Goal: Information Seeking & Learning: Find specific fact

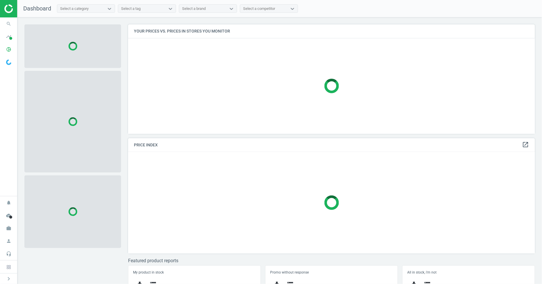
scroll to position [120, 413]
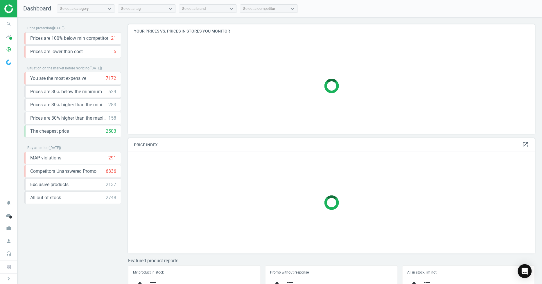
click at [17, 20] on aside "search Search timeline Data delivery Overview Matches dashboard Matches Rematch…" at bounding box center [8, 142] width 17 height 284
click at [15, 23] on span "search" at bounding box center [8, 23] width 17 height 13
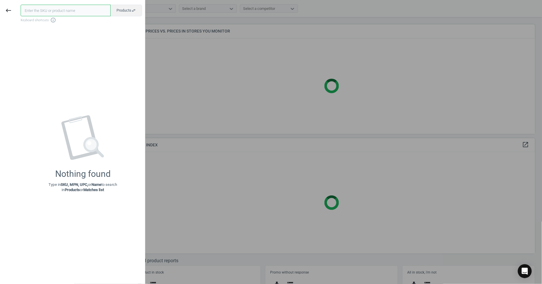
paste input "1821289"
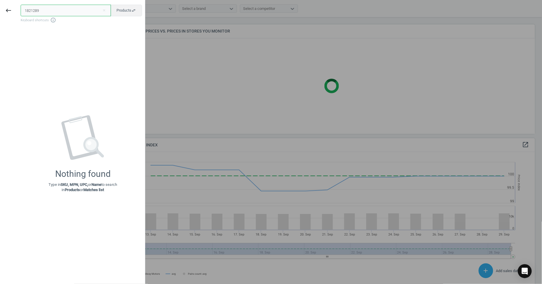
scroll to position [144, 413]
type input "1821289"
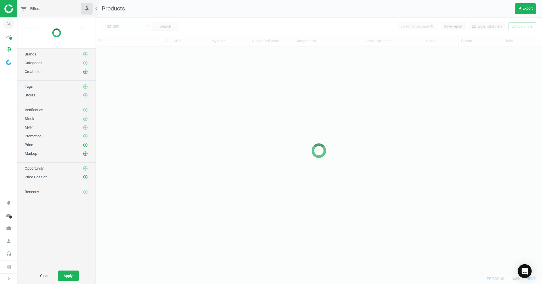
scroll to position [216, 442]
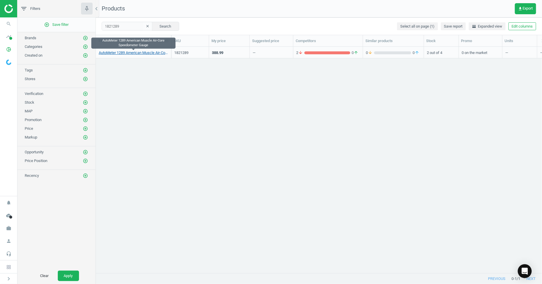
click at [105, 53] on link "AutoMeter 1289 American Muscle Air-Core Speedometer Gauge" at bounding box center [133, 52] width 69 height 5
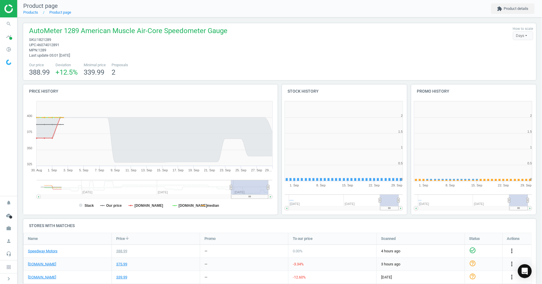
scroll to position [126, 134]
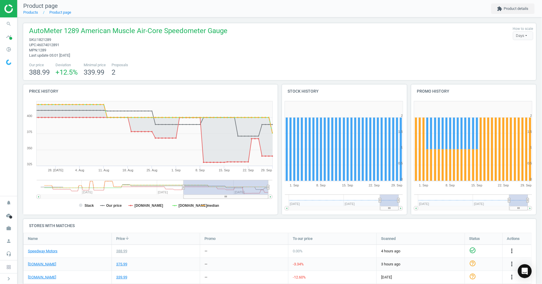
drag, startPoint x: 232, startPoint y: 187, endPoint x: 161, endPoint y: 196, distance: 71.6
click at [168, 196] on icon "Created with Highstock 6.2.0 Stack Our price [DOMAIN_NAME] [DOMAIN_NAME] median…" at bounding box center [149, 156] width 252 height 116
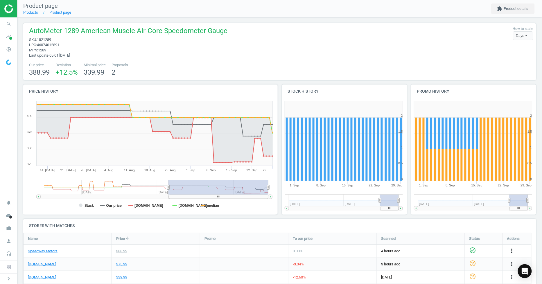
drag, startPoint x: 218, startPoint y: 198, endPoint x: 254, endPoint y: 185, distance: 38.5
click at [254, 192] on icon "Created with Highstock 6.2.0 Stack Our price [DOMAIN_NAME] [DOMAIN_NAME] median…" at bounding box center [149, 156] width 252 height 116
